Goal: Navigation & Orientation: Find specific page/section

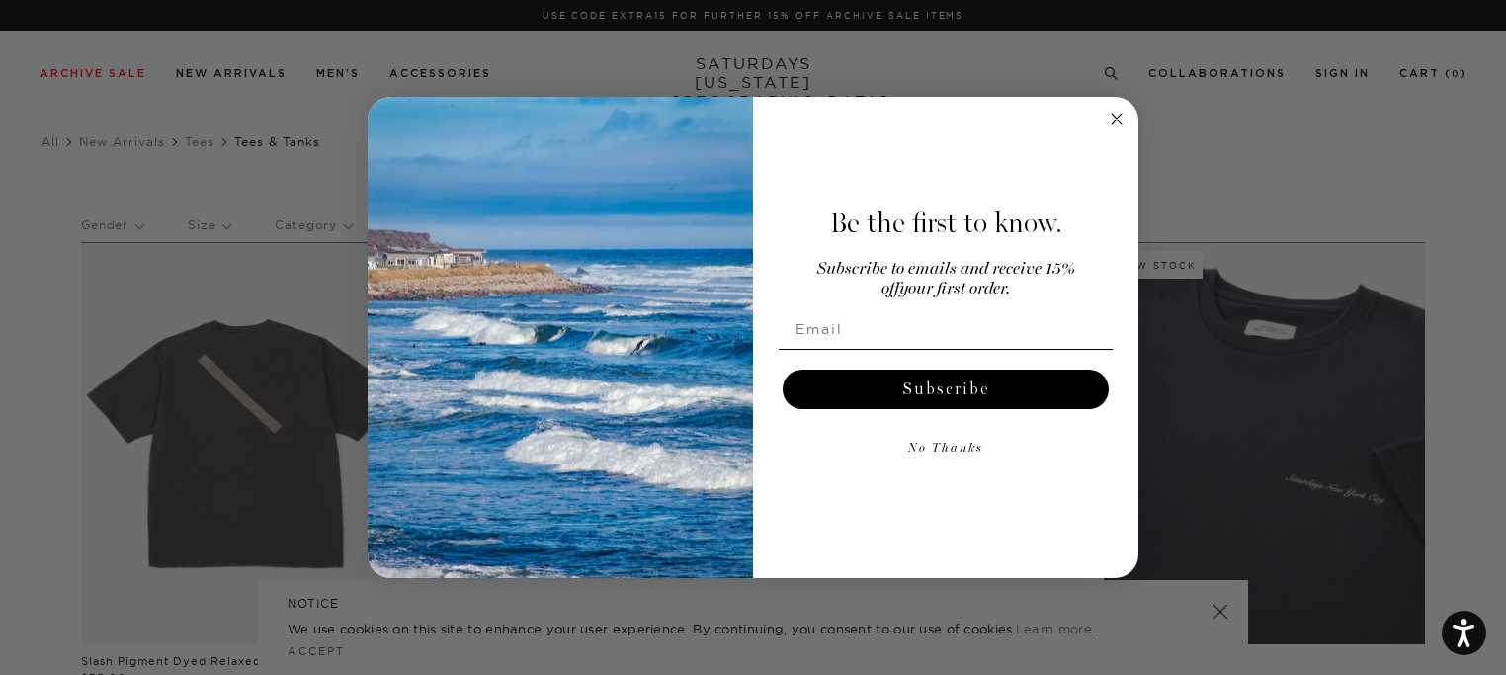
click at [953, 450] on button "No Thanks" at bounding box center [946, 449] width 334 height 40
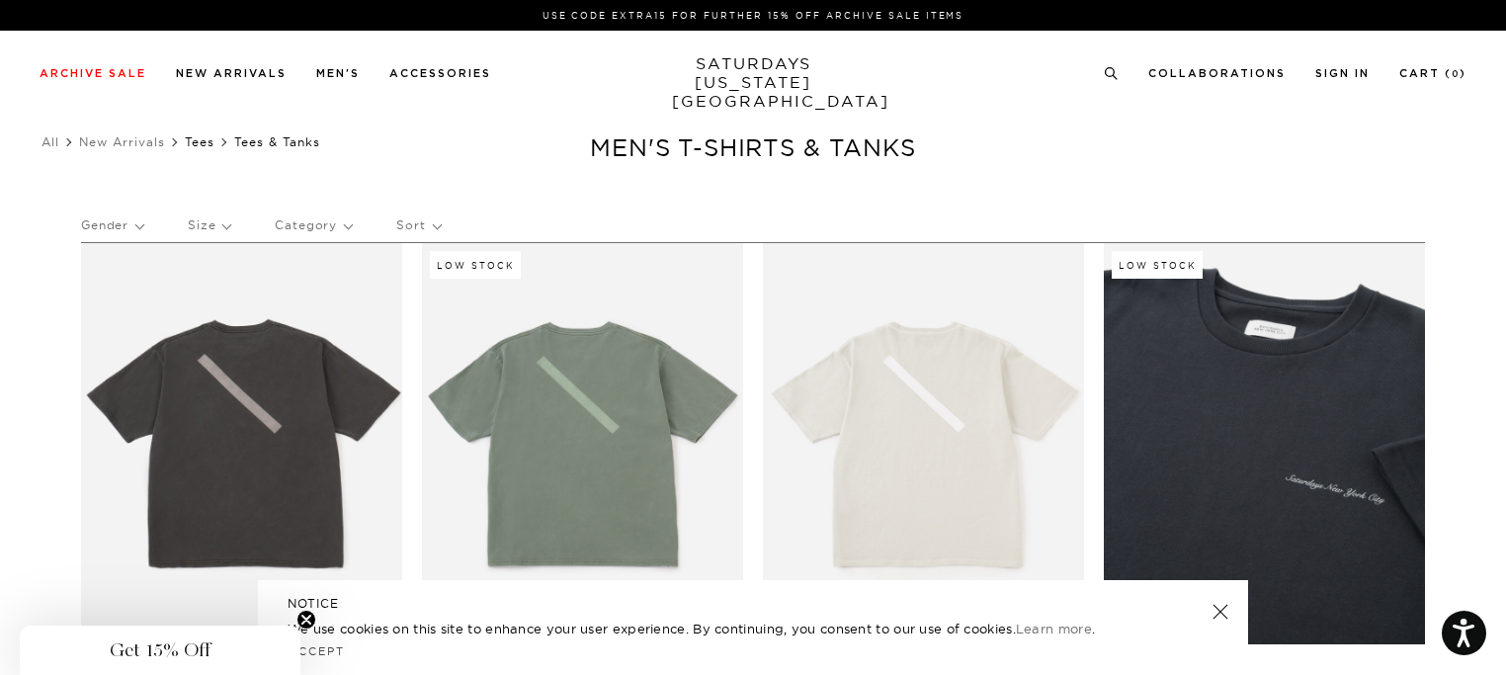
click at [209, 141] on link "Tees" at bounding box center [200, 141] width 30 height 15
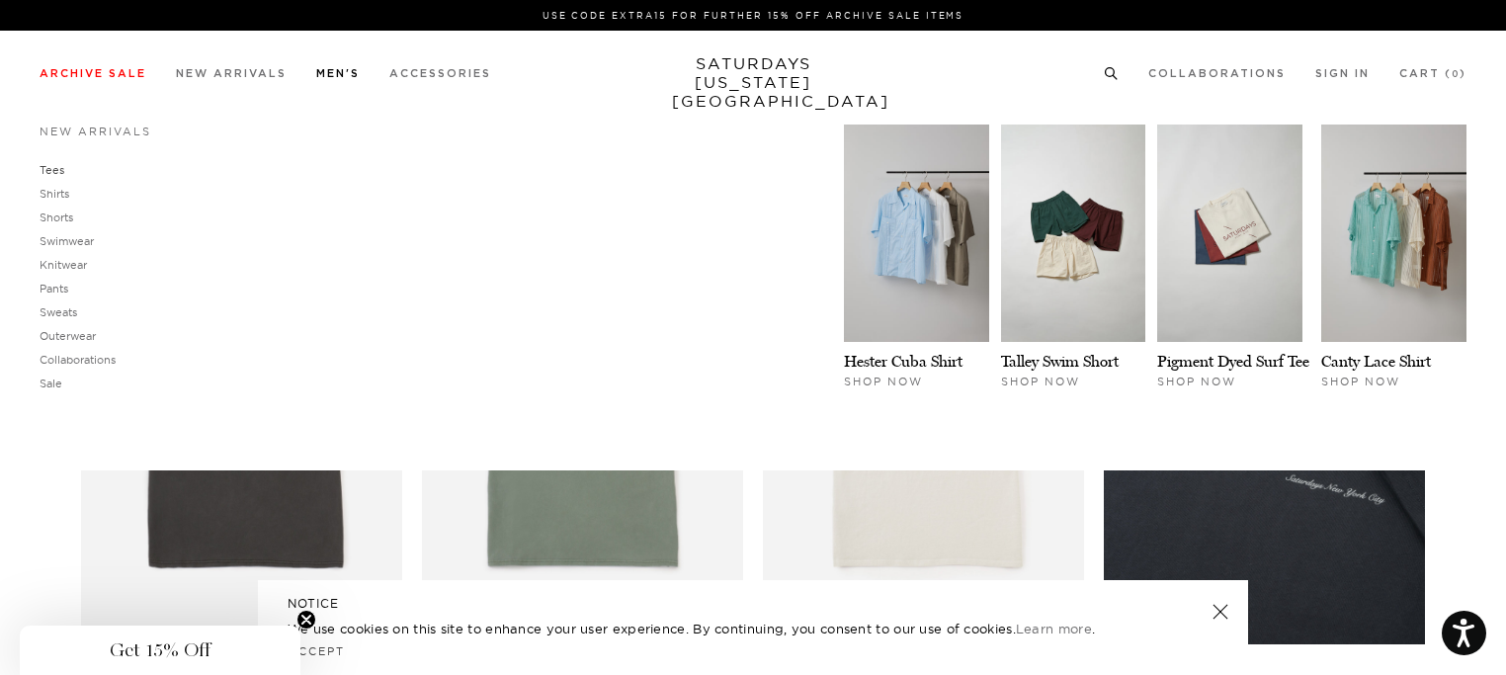
click at [56, 167] on link "Tees" at bounding box center [52, 170] width 25 height 14
click at [67, 193] on link "Shirts" at bounding box center [55, 194] width 30 height 14
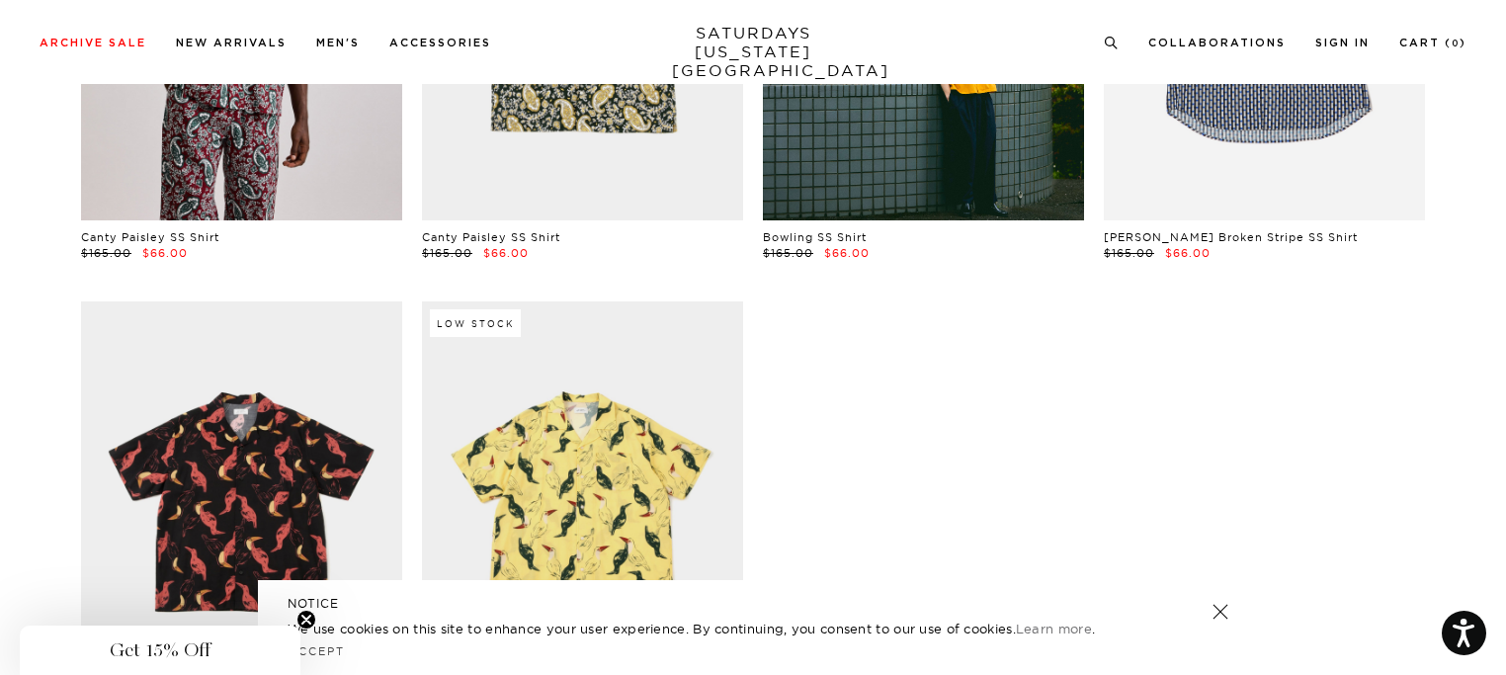
scroll to position [704, 0]
